Goal: Task Accomplishment & Management: Complete application form

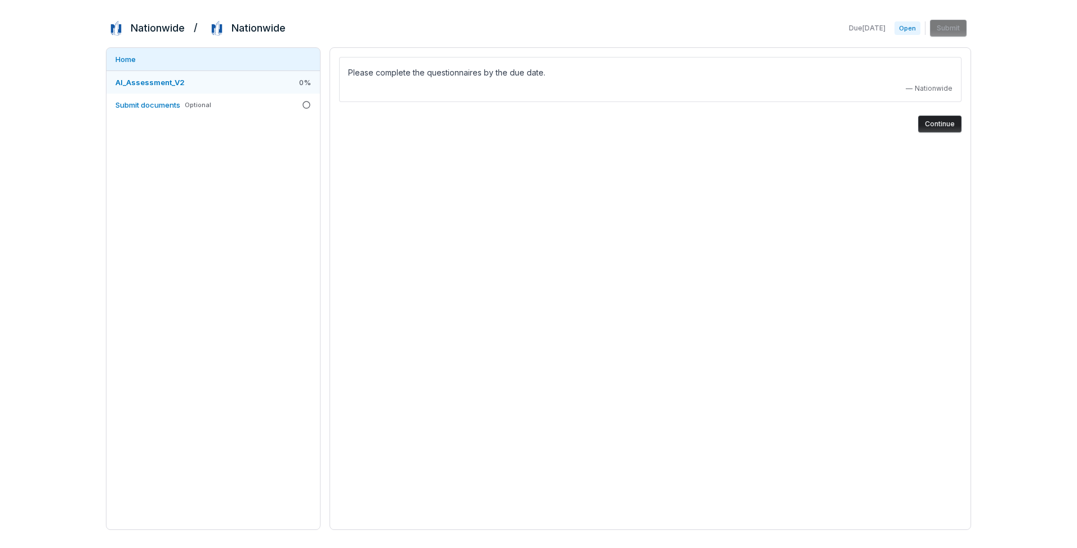
click at [214, 83] on link "AI_Assessment_V2 0 %" at bounding box center [213, 82] width 214 height 23
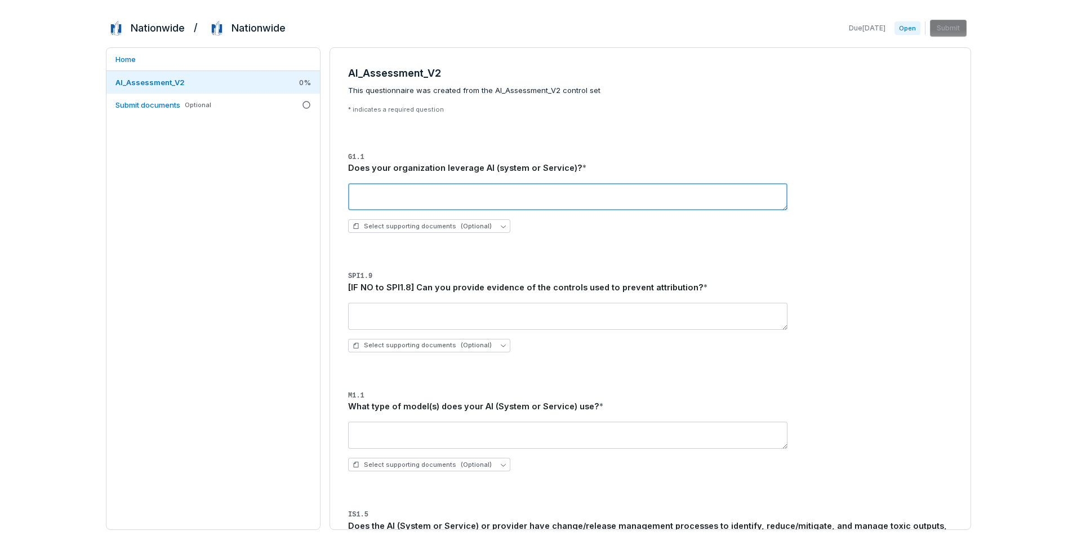
click at [483, 195] on textarea at bounding box center [567, 196] width 439 height 27
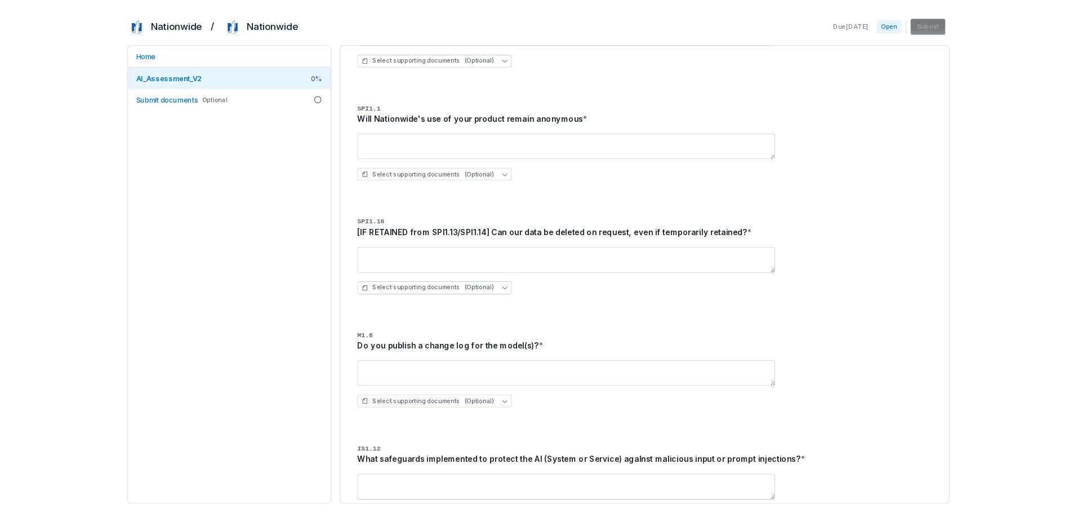
scroll to position [4901, 0]
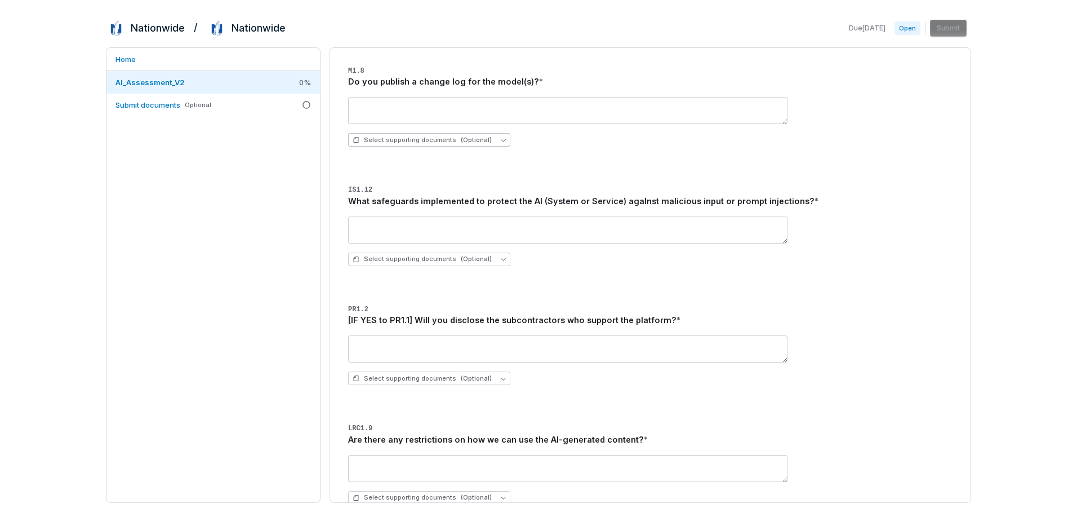
click at [444, 139] on span "Select supporting documents (Optional)" at bounding box center [422, 140] width 139 height 8
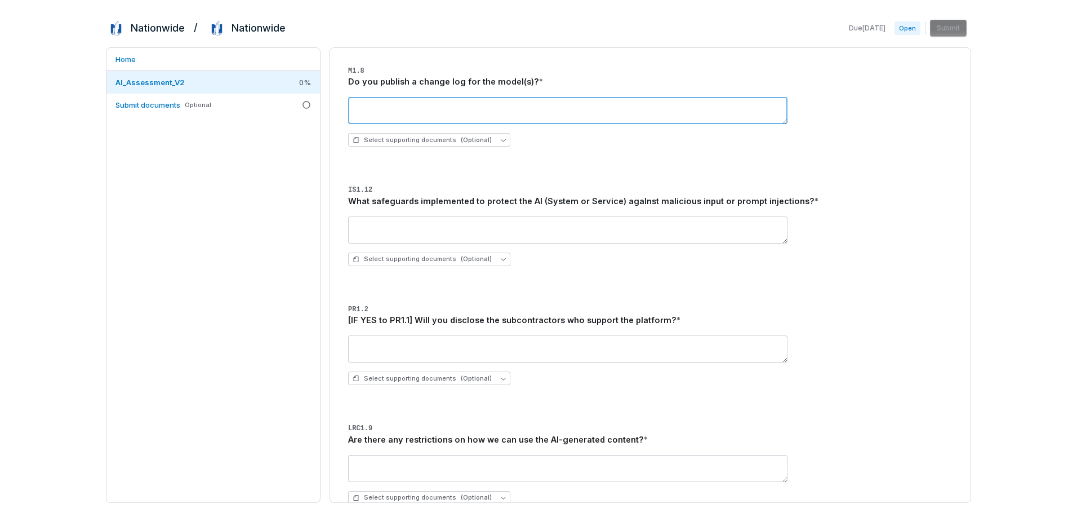
click at [513, 112] on textarea at bounding box center [567, 110] width 439 height 27
type textarea "**********"
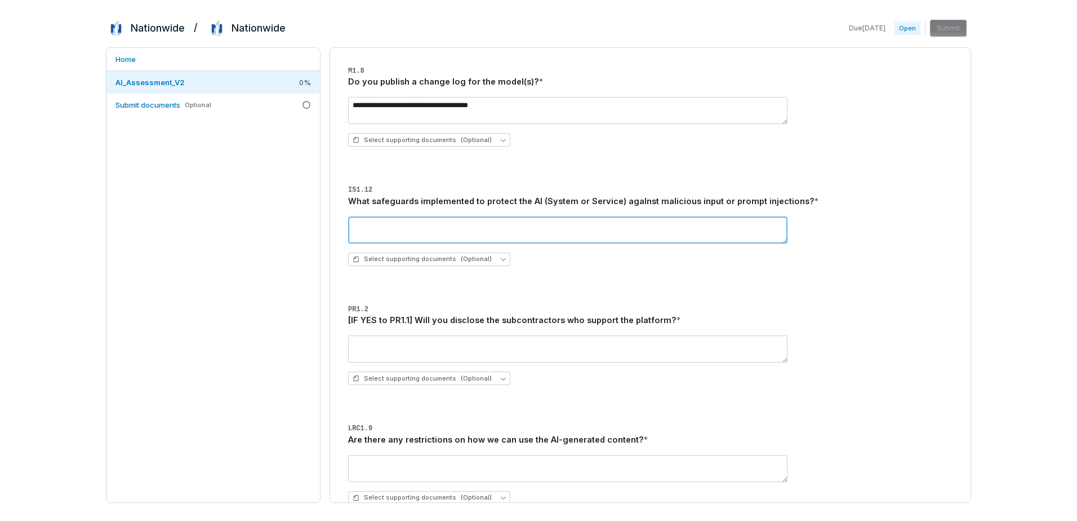
click at [479, 228] on textarea at bounding box center [567, 229] width 439 height 27
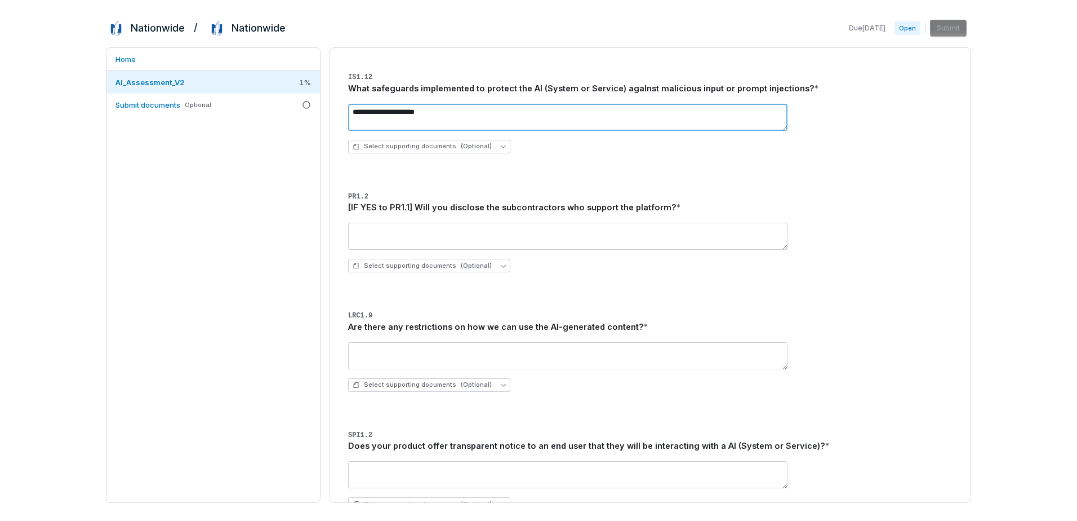
type textarea "**********"
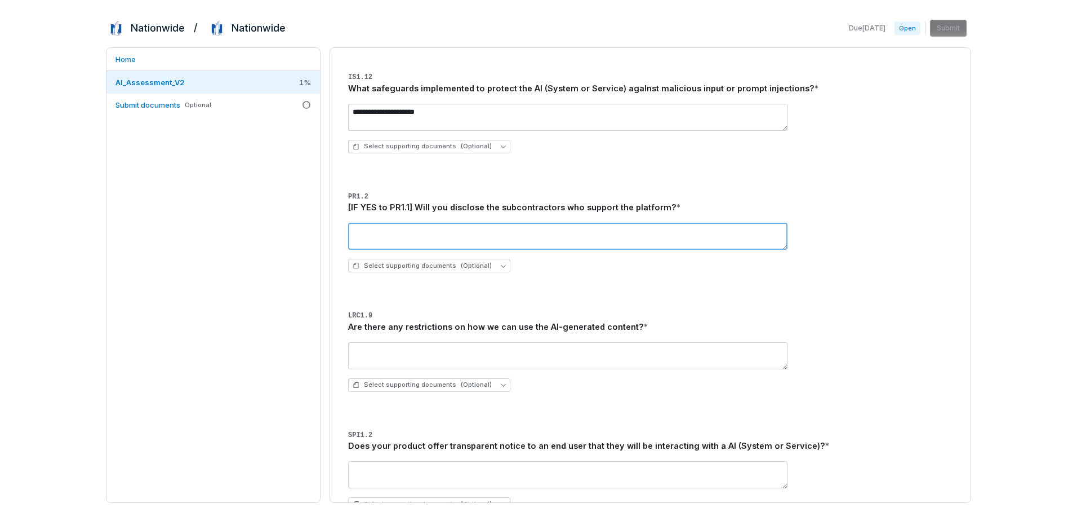
click at [530, 241] on textarea at bounding box center [567, 236] width 439 height 27
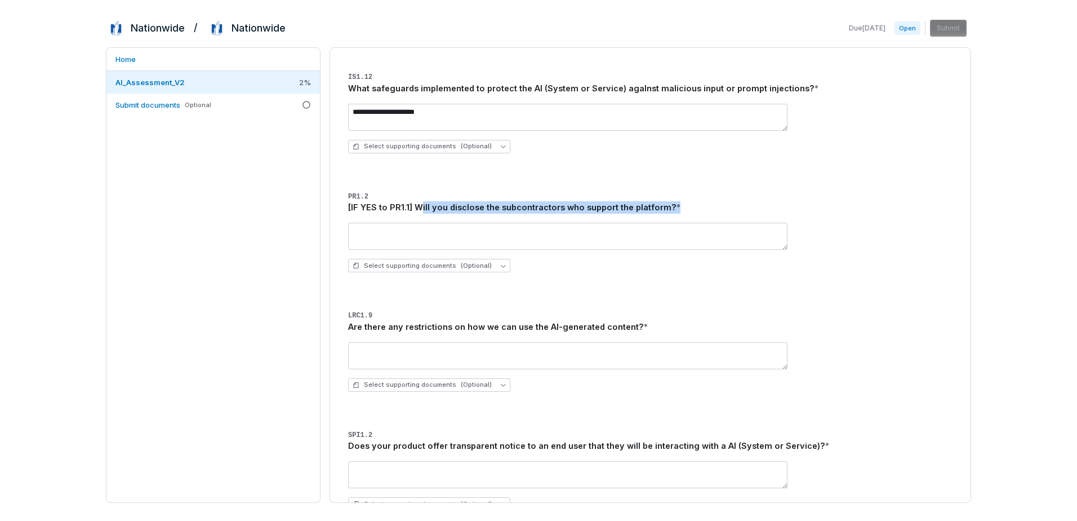
drag, startPoint x: 574, startPoint y: 216, endPoint x: 647, endPoint y: 217, distance: 73.3
click at [647, 217] on div "PR1.2 [IF YES to PR1.1] Will you disclose the subcontractors who support the pl…" at bounding box center [650, 235] width 604 height 92
drag, startPoint x: 647, startPoint y: 217, endPoint x: 423, endPoint y: 207, distance: 224.5
click at [424, 207] on div "[IF YES to PR1.1] Will you disclose the subcontractors who support the platform…" at bounding box center [650, 207] width 604 height 12
drag, startPoint x: 348, startPoint y: 206, endPoint x: 415, endPoint y: 208, distance: 67.7
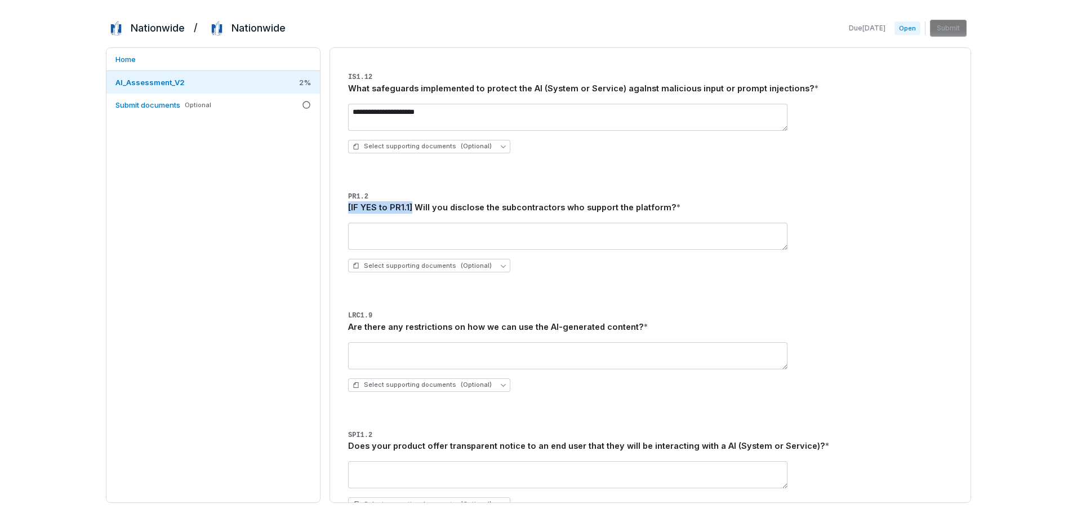
drag, startPoint x: 415, startPoint y: 208, endPoint x: 378, endPoint y: 170, distance: 53.4
click at [370, 205] on div "[IF YES to PR1.1] Will you disclose the subcontractors who support the platform…" at bounding box center [650, 207] width 604 height 12
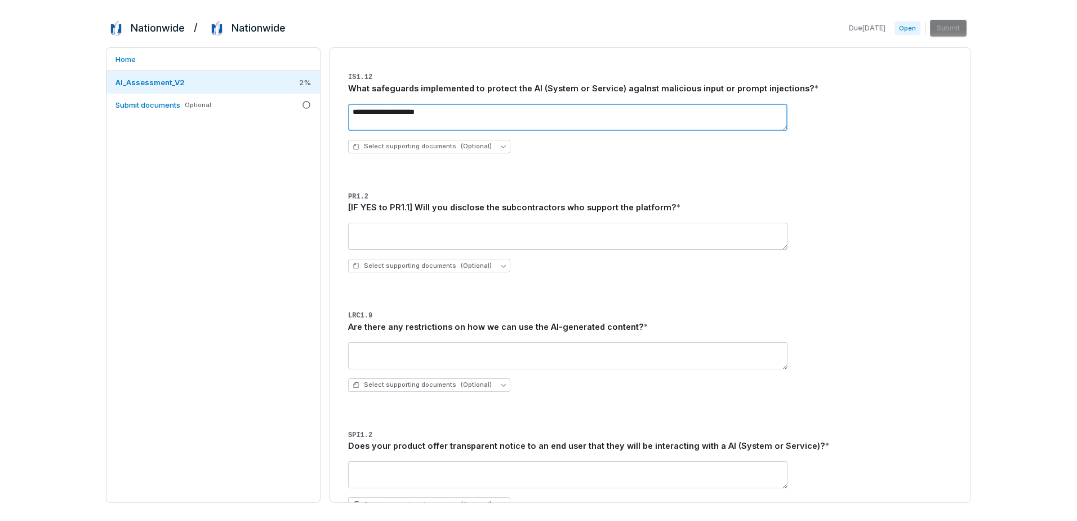
click at [385, 105] on textarea "**********" at bounding box center [567, 117] width 439 height 27
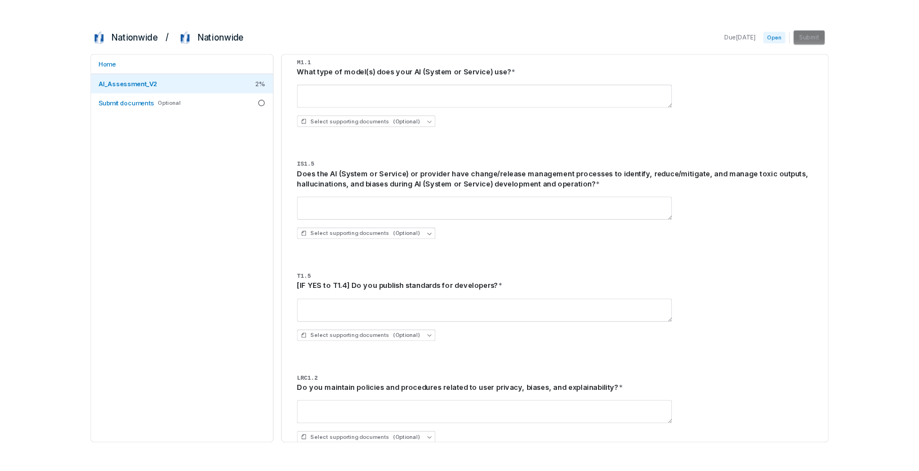
scroll to position [0, 0]
